Goal: Register for event/course

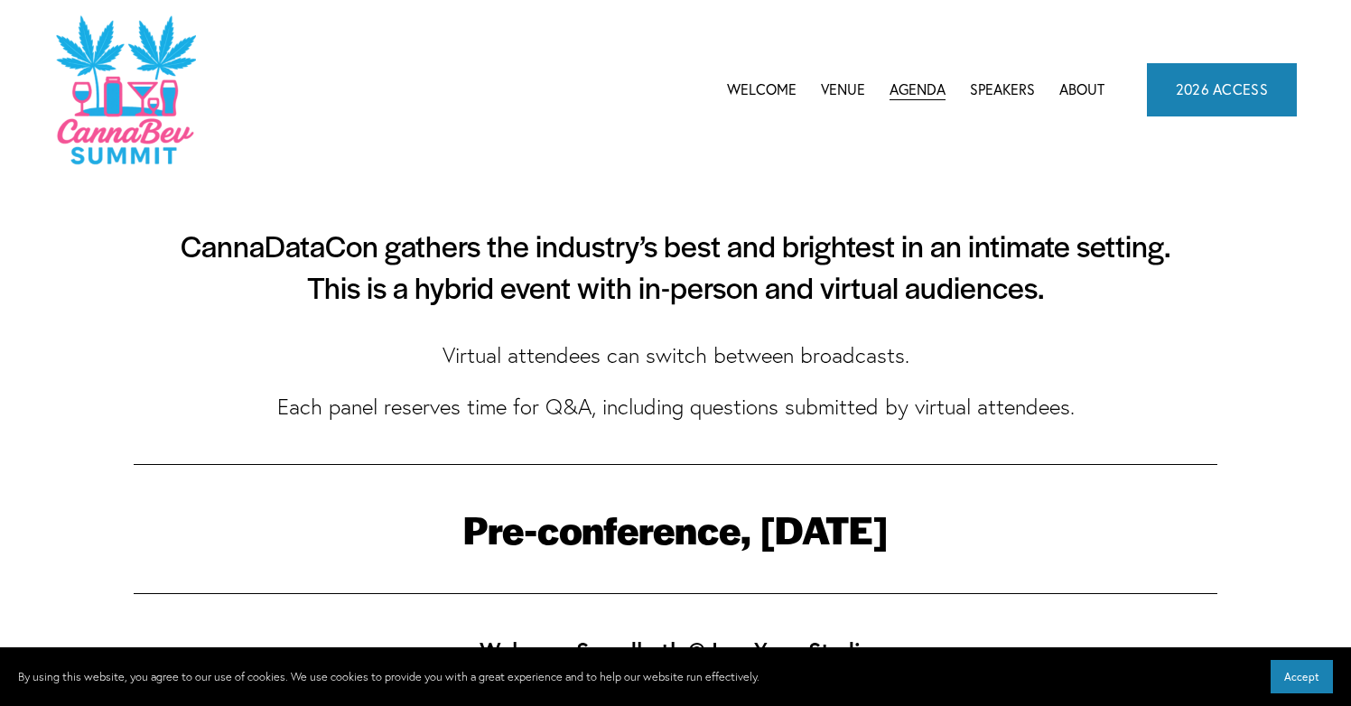
click at [1213, 105] on link "2026 ACCESS" at bounding box center [1222, 89] width 151 height 52
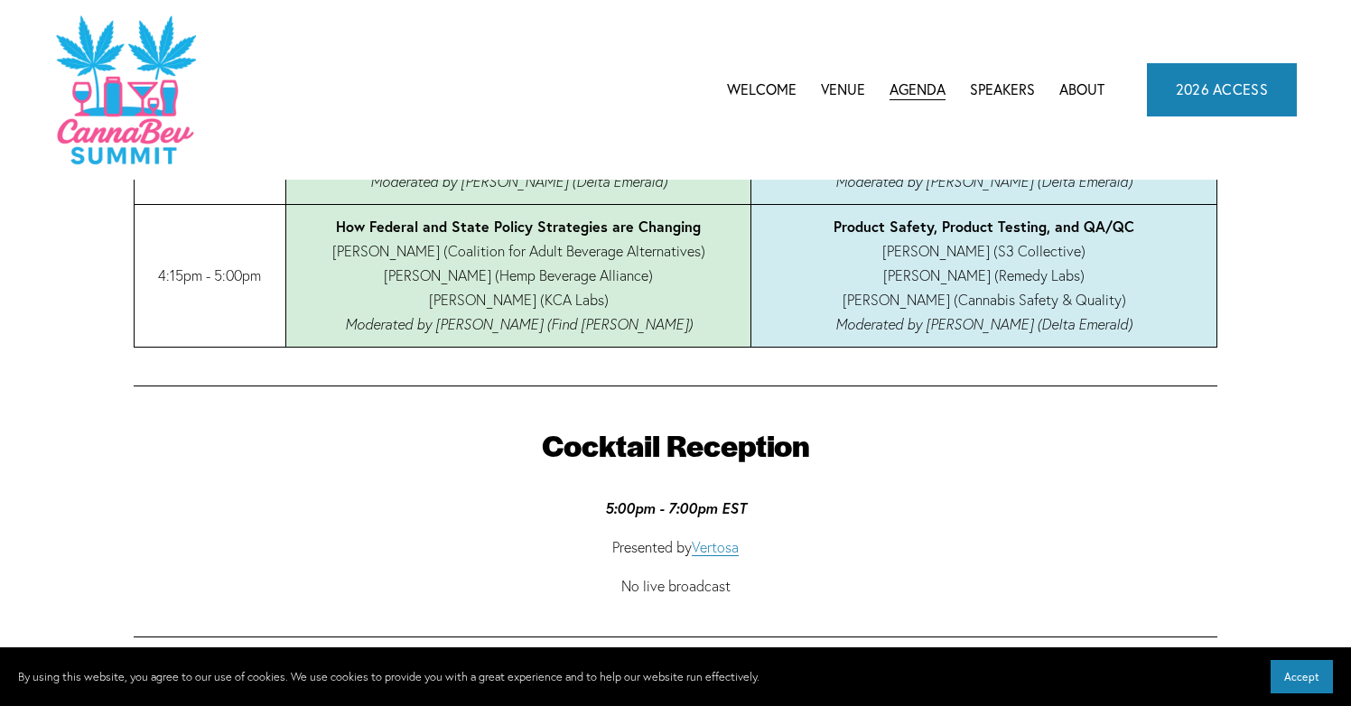
scroll to position [2230, 0]
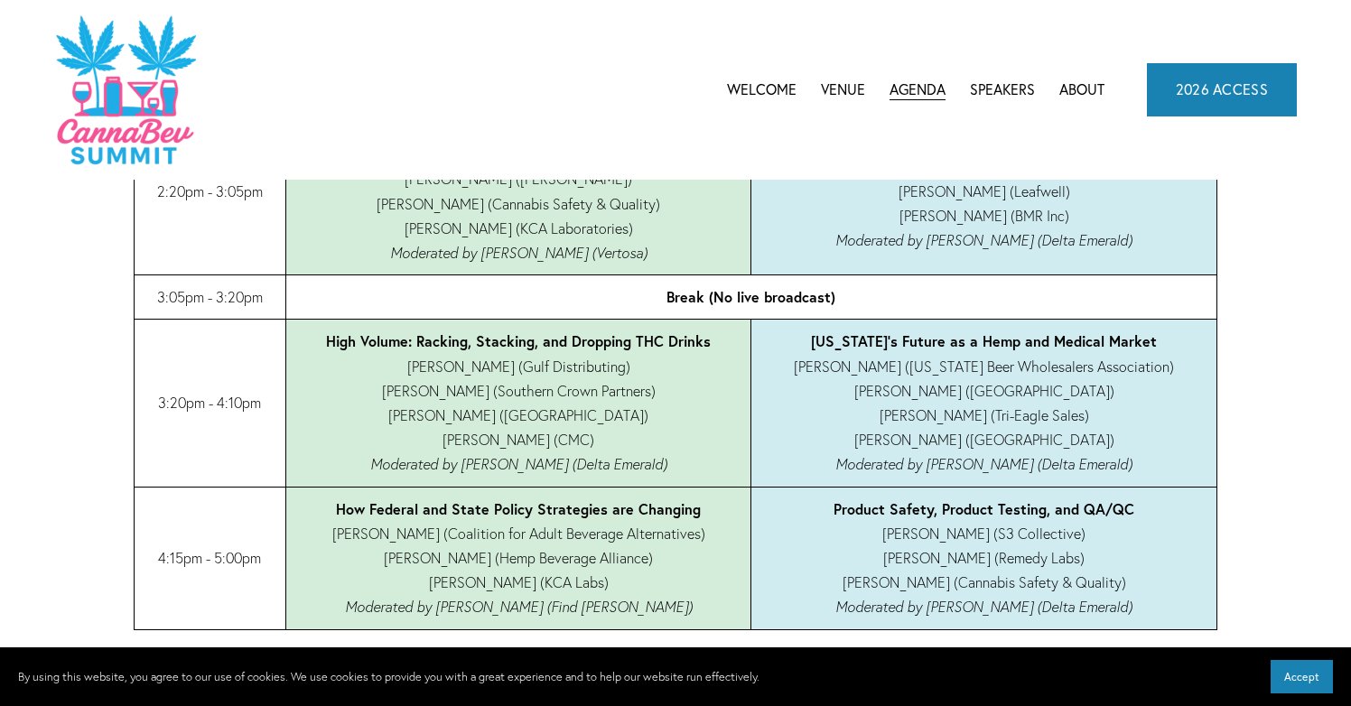
click at [0, 0] on span "CannaBev Summit 2026" at bounding box center [0, 0] width 0 height 0
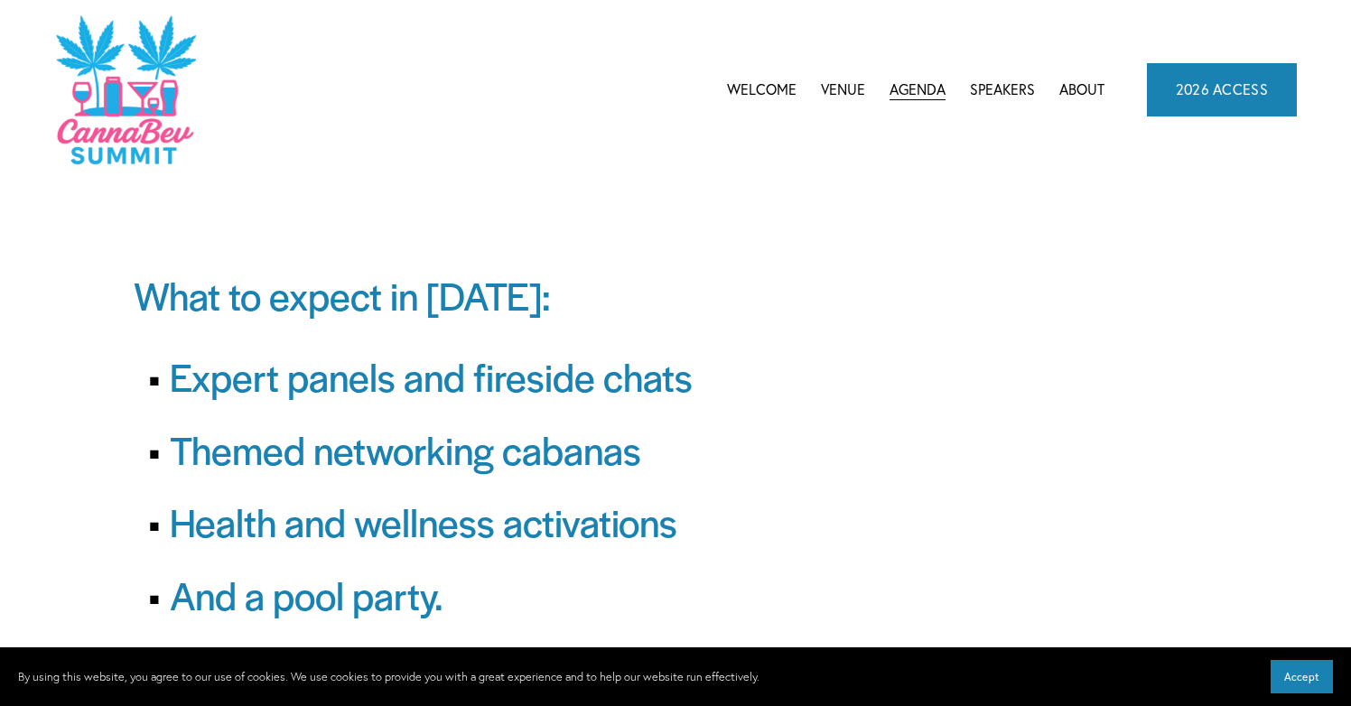
click at [780, 85] on link "Welcome" at bounding box center [762, 89] width 70 height 27
